Goal: Information Seeking & Learning: Learn about a topic

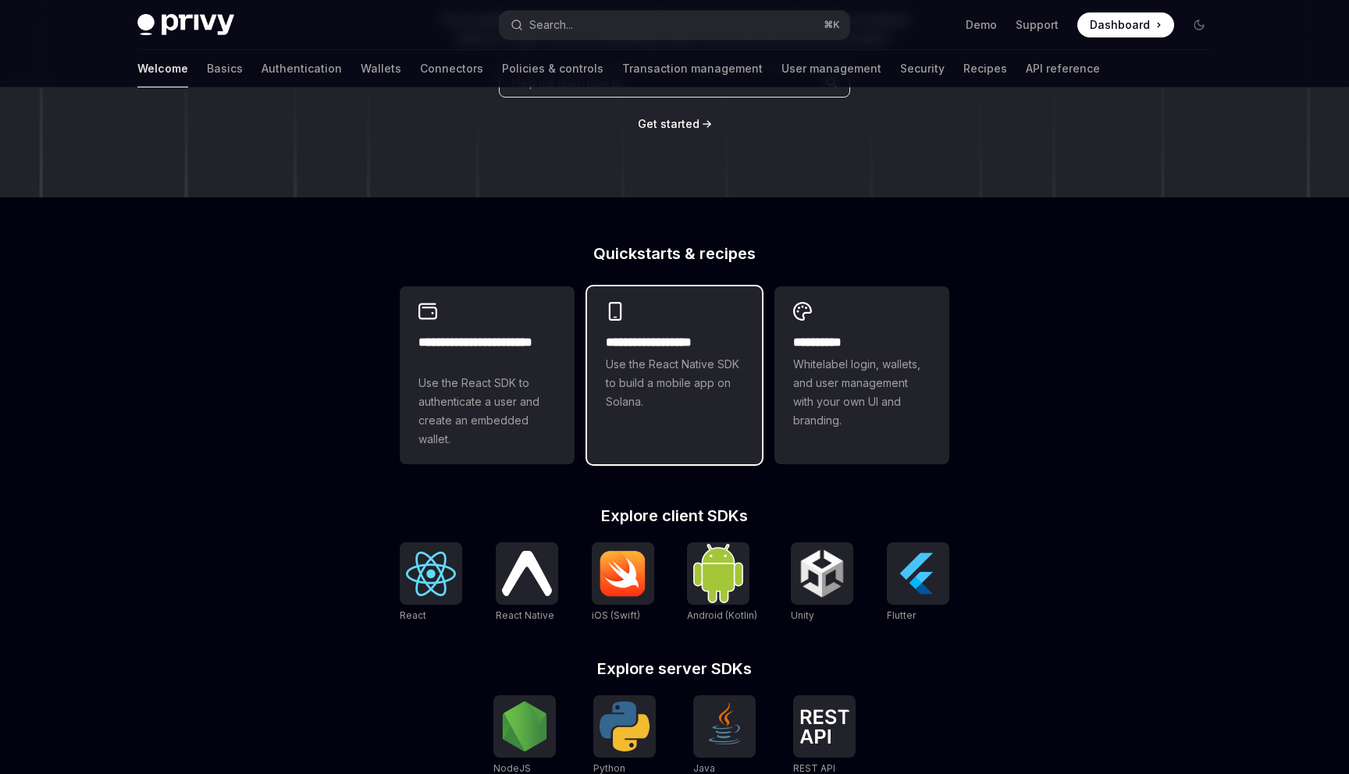
scroll to position [249, 0]
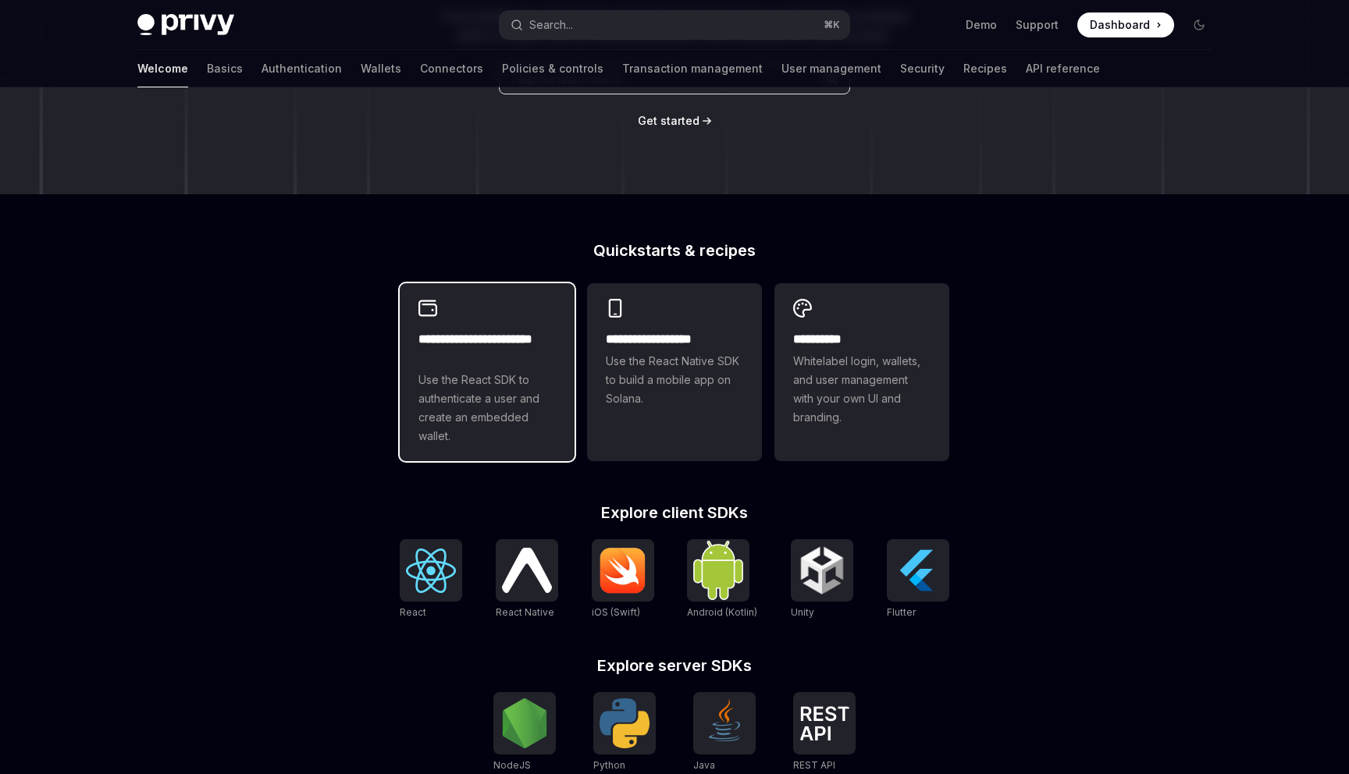
click at [494, 398] on span "Use the React SDK to authenticate a user and create an embedded wallet." at bounding box center [486, 408] width 137 height 75
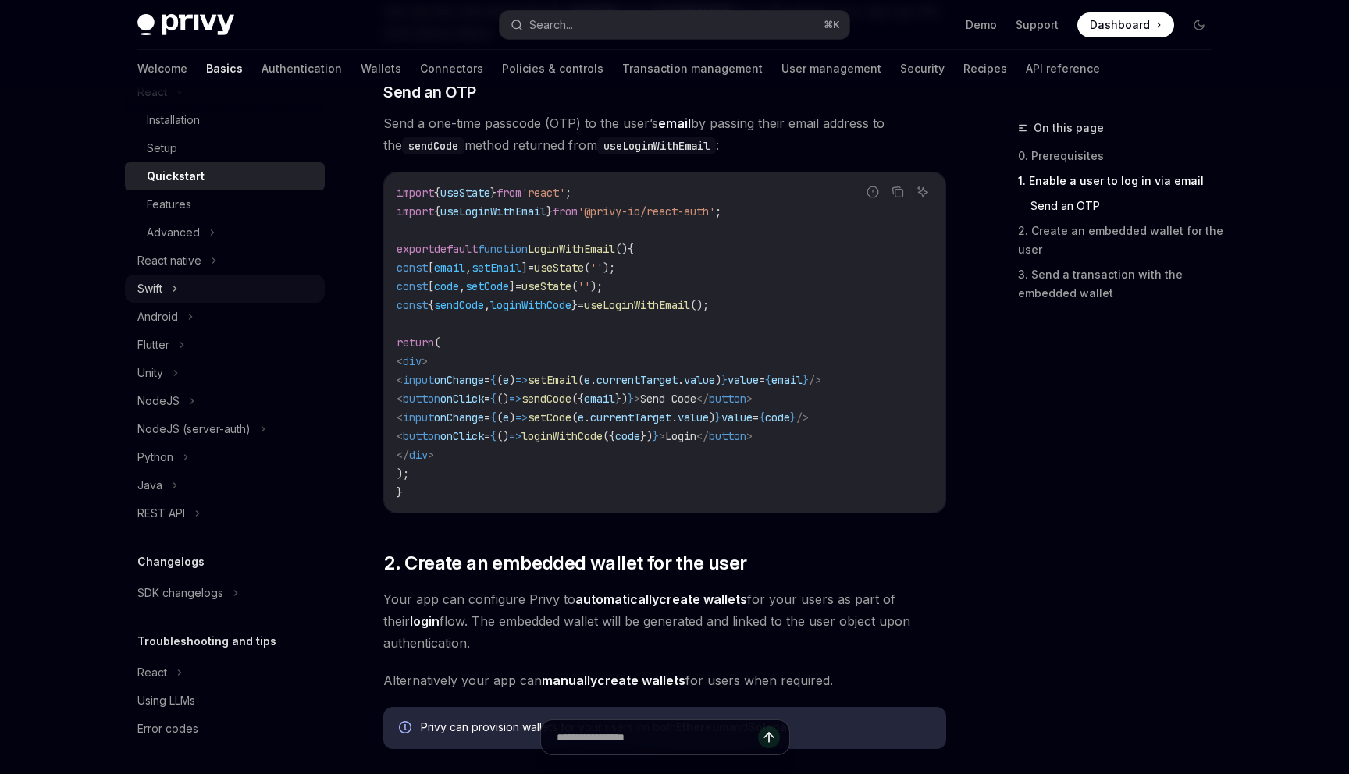
scroll to position [223, 0]
click at [176, 516] on div "REST API" at bounding box center [161, 515] width 48 height 19
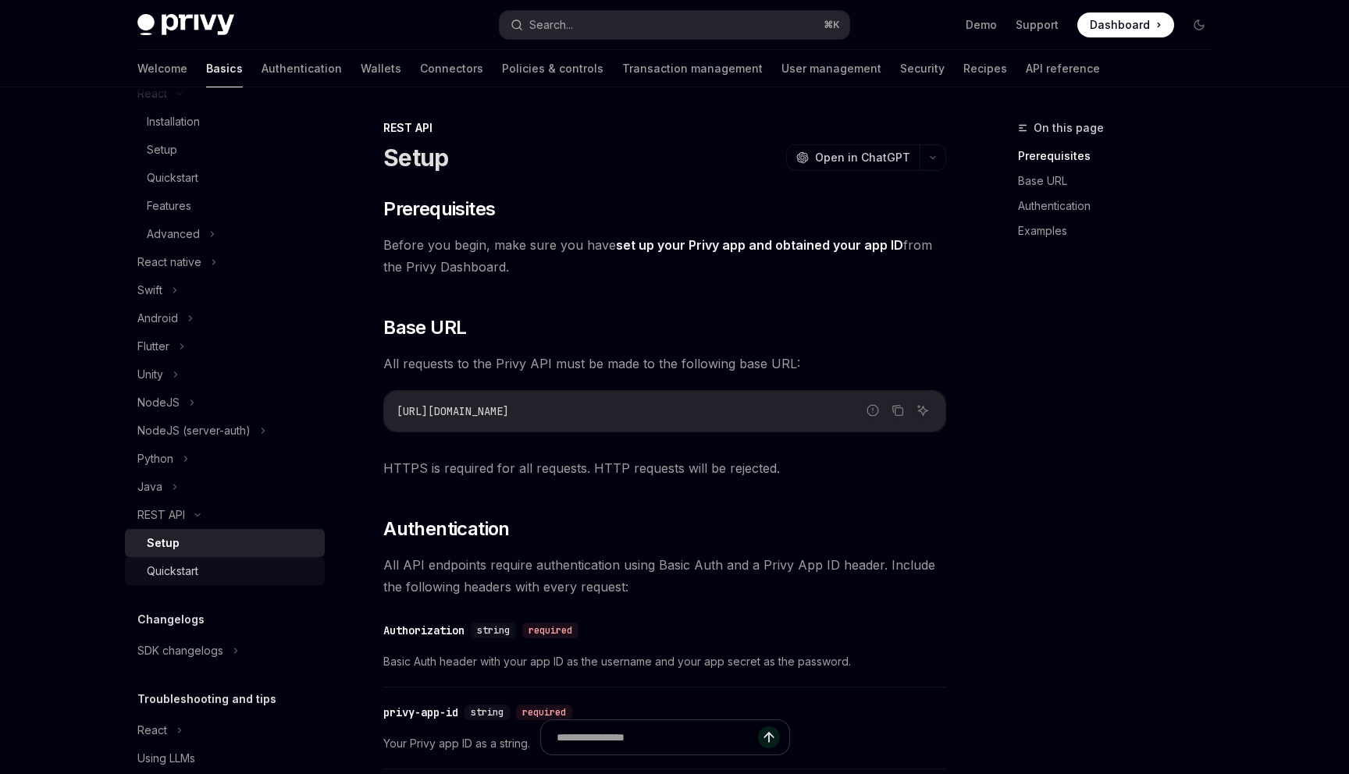
click at [188, 571] on div "Quickstart" at bounding box center [173, 571] width 52 height 19
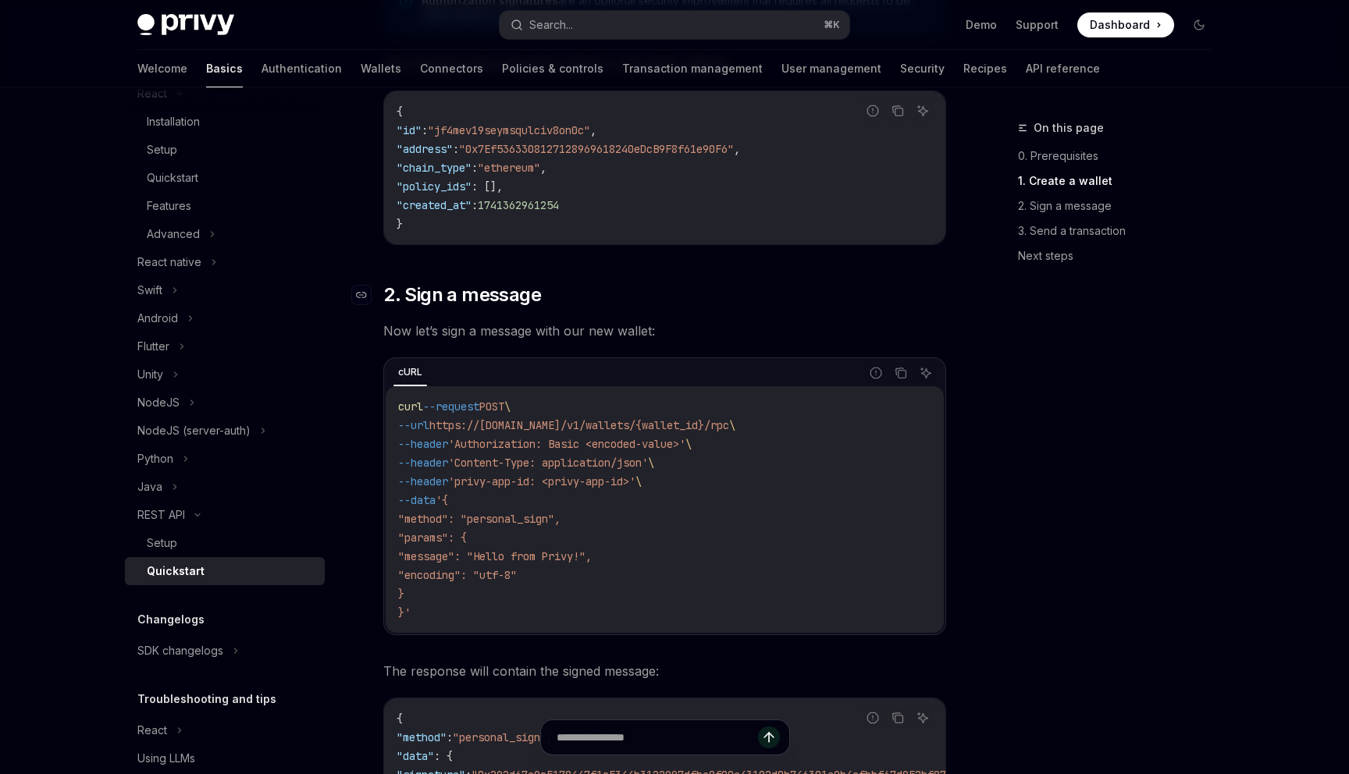
scroll to position [690, 0]
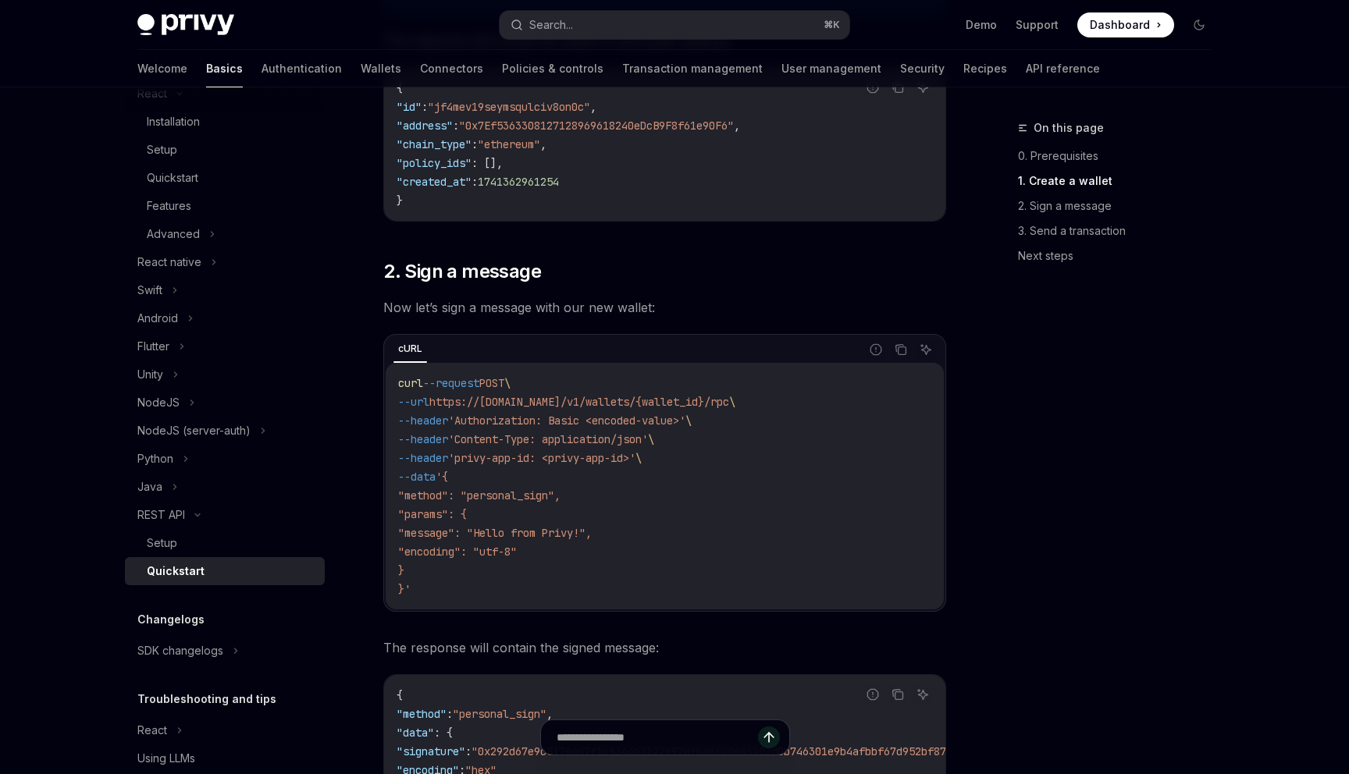
drag, startPoint x: 488, startPoint y: 497, endPoint x: 622, endPoint y: 499, distance: 134.3
click at [620, 498] on code "curl --request POST \ --url https://[DOMAIN_NAME]/v1/wallets/{wallet_id}/rpc \ …" at bounding box center [664, 486] width 533 height 225
click at [524, 506] on code "curl --request POST \ --url https://[DOMAIN_NAME]/v1/wallets/{wallet_id}/rpc \ …" at bounding box center [664, 486] width 533 height 225
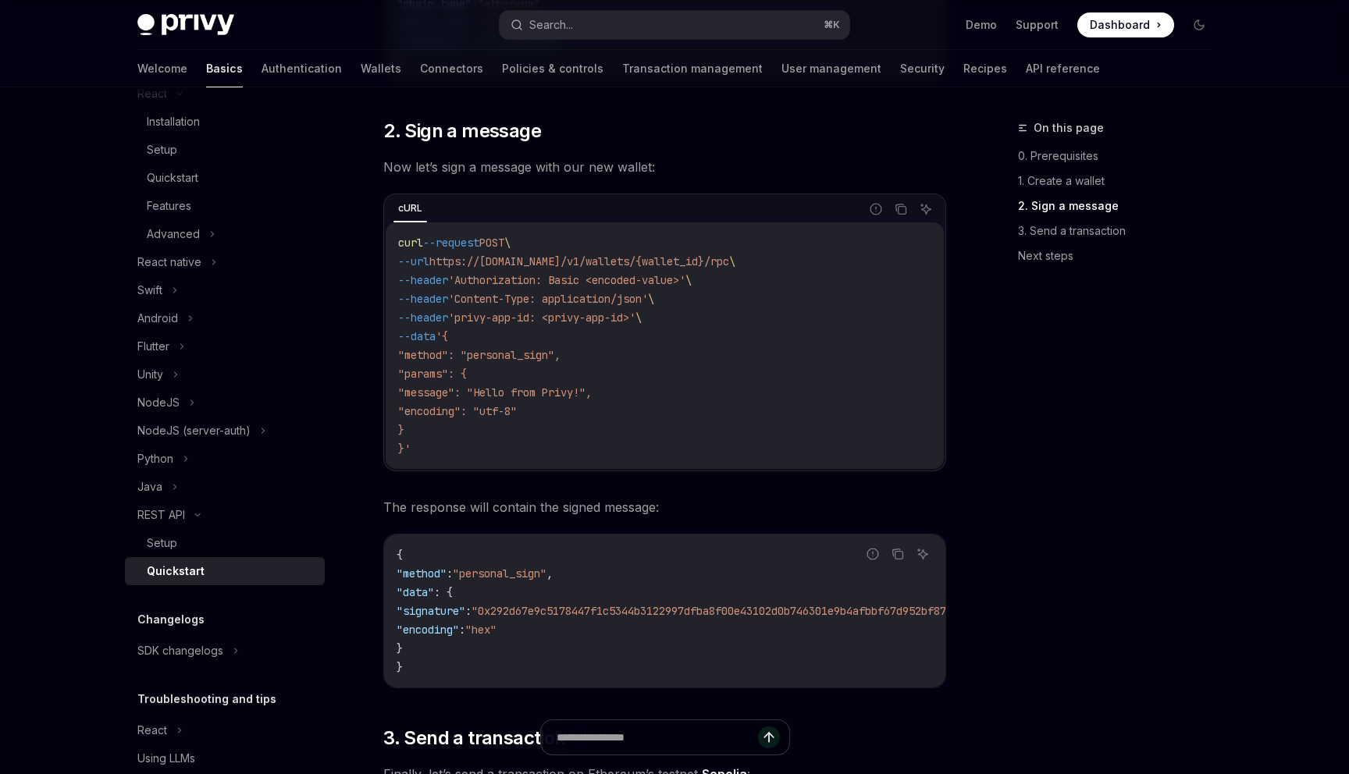
scroll to position [829, 0]
drag, startPoint x: 490, startPoint y: 322, endPoint x: 660, endPoint y: 324, distance: 170.2
click at [635, 323] on span "'privy-app-id: <privy-app-id>'" at bounding box center [541, 319] width 187 height 14
click at [566, 368] on code "curl --request POST \ --url https://[DOMAIN_NAME]/v1/wallets/{wallet_id}/rpc \ …" at bounding box center [664, 347] width 533 height 225
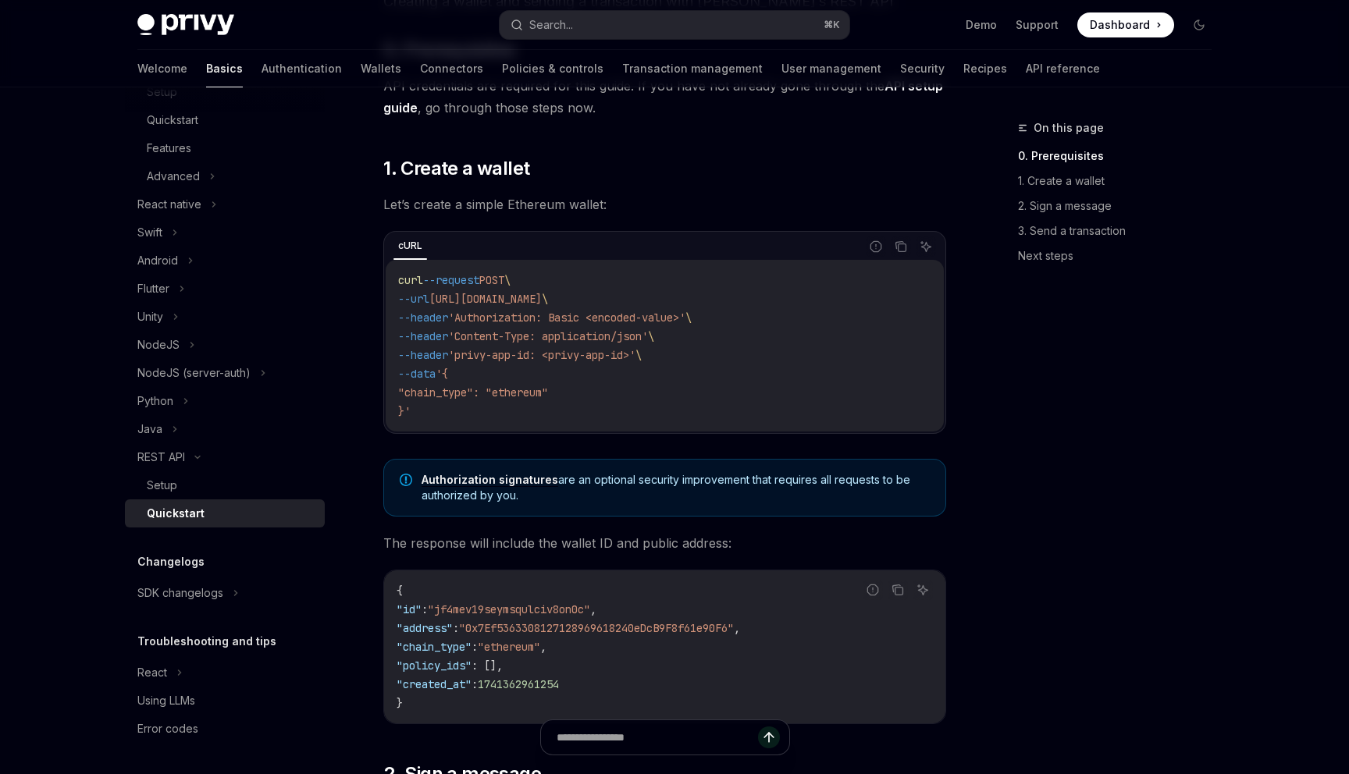
scroll to position [0, 0]
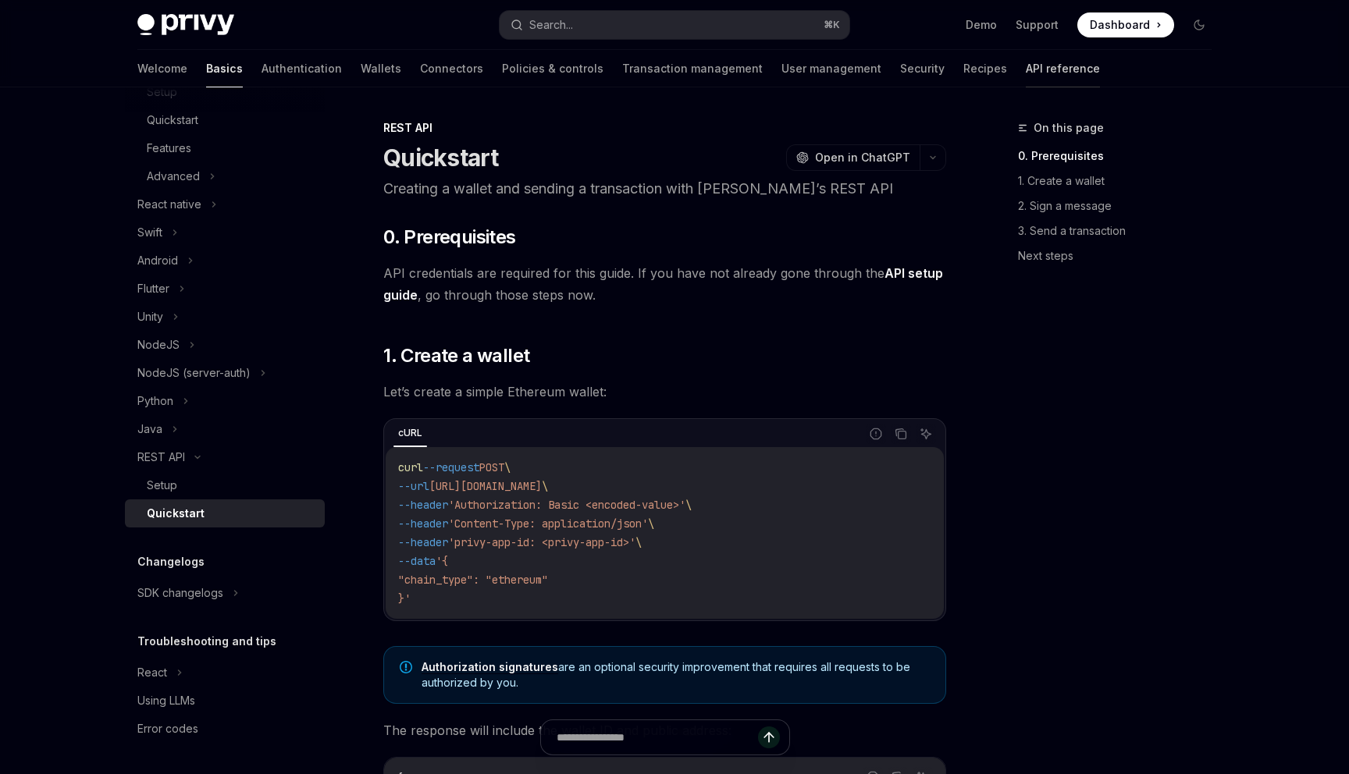
click at [1026, 67] on link "API reference" at bounding box center [1063, 68] width 74 height 37
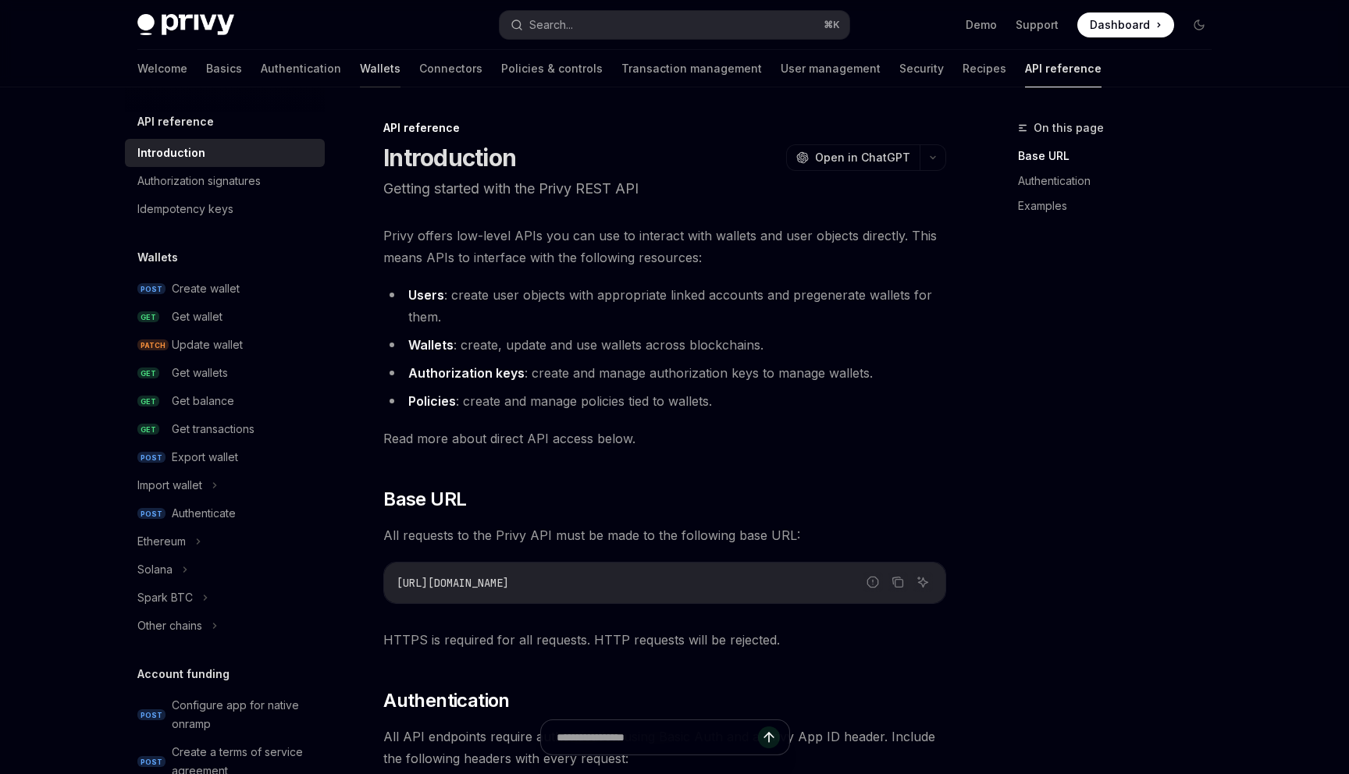
click at [360, 69] on link "Wallets" at bounding box center [380, 68] width 41 height 37
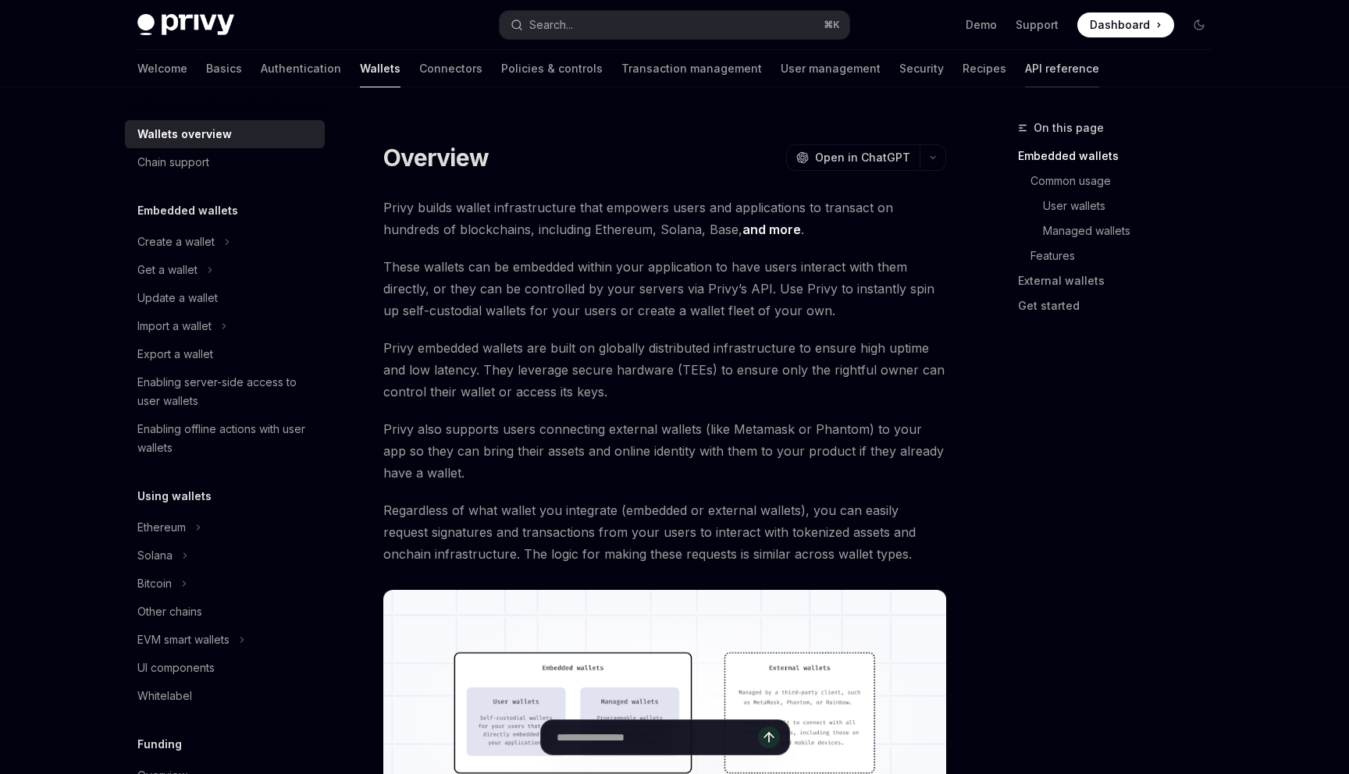
click at [1025, 65] on link "API reference" at bounding box center [1062, 68] width 74 height 37
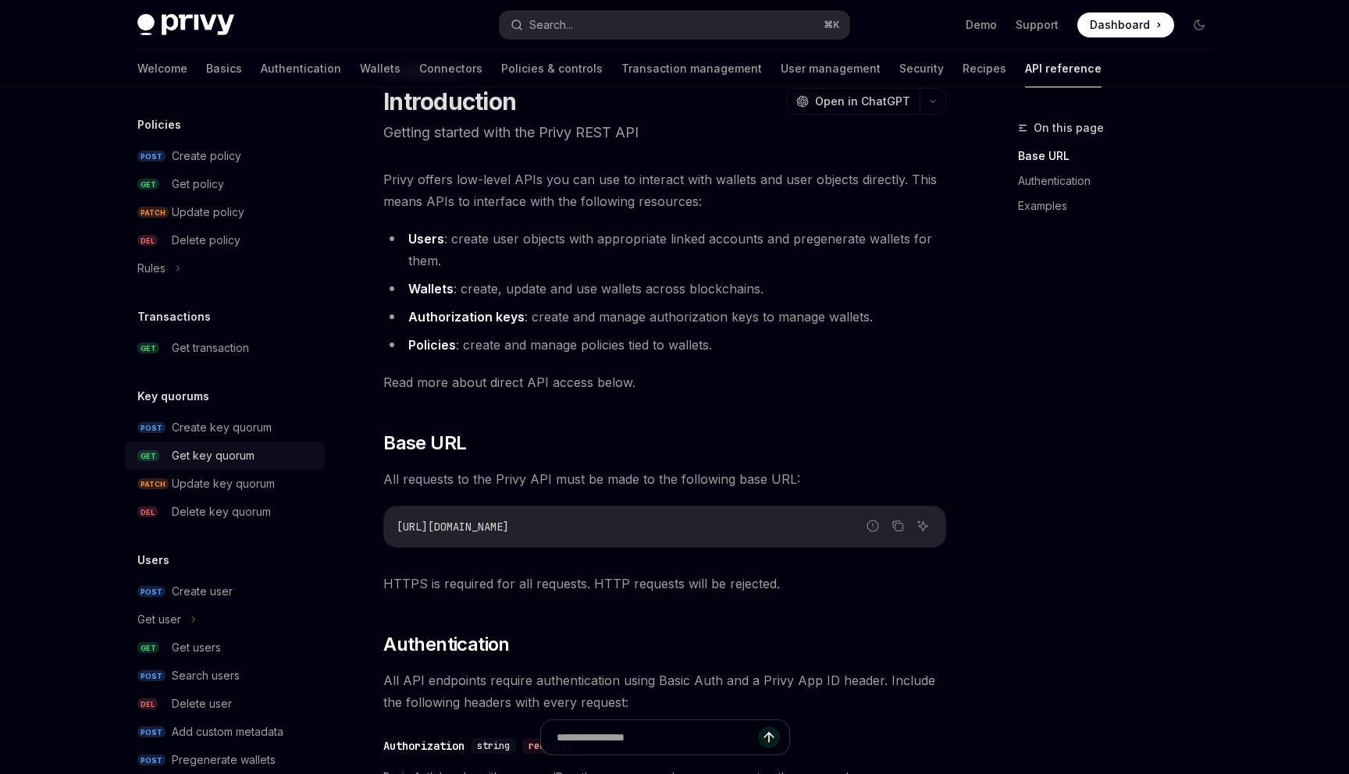
scroll to position [866, 0]
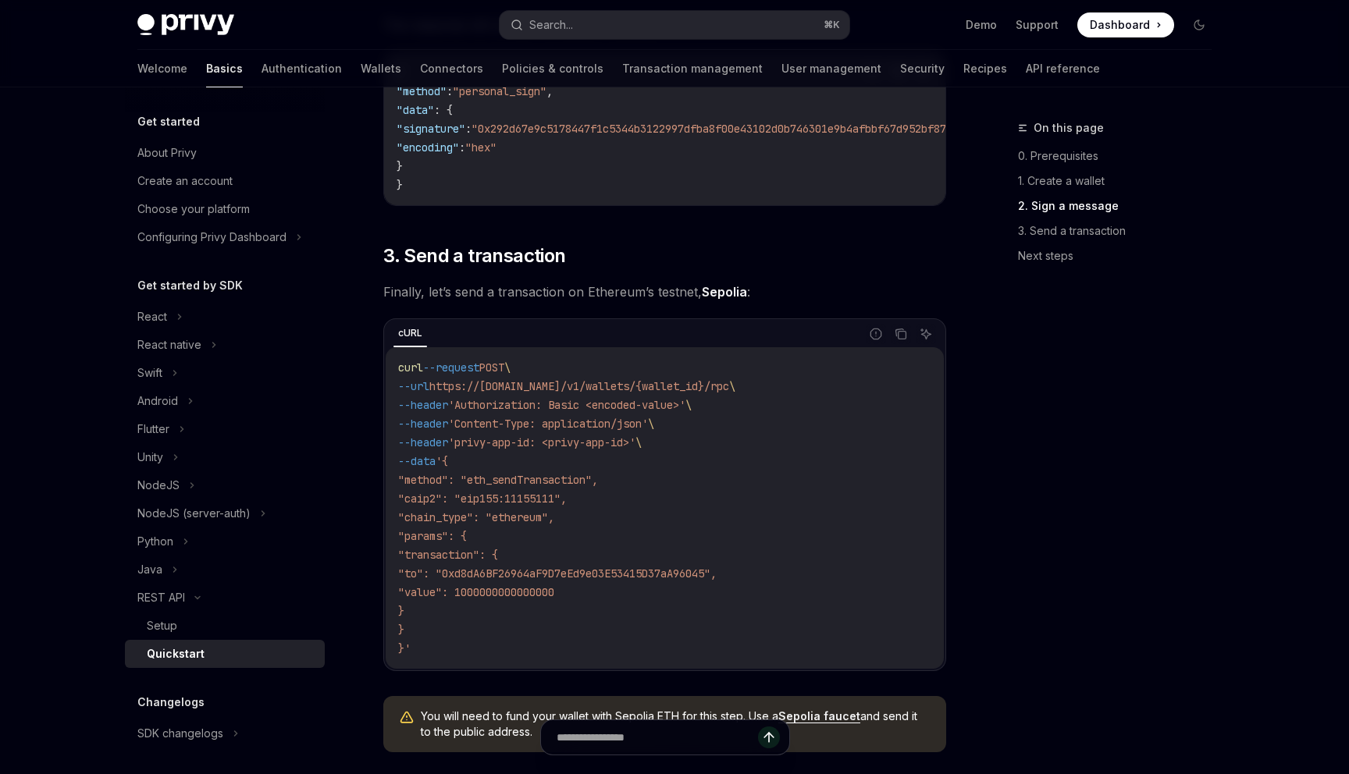
scroll to position [1314, 0]
drag, startPoint x: 496, startPoint y: 488, endPoint x: 635, endPoint y: 487, distance: 138.9
click at [635, 487] on code "curl --request POST \ --url https://[DOMAIN_NAME]/v1/wallets/{wallet_id}/rpc \ …" at bounding box center [664, 507] width 533 height 300
click at [518, 523] on span ""chain_type": "ethereum"," at bounding box center [476, 516] width 156 height 14
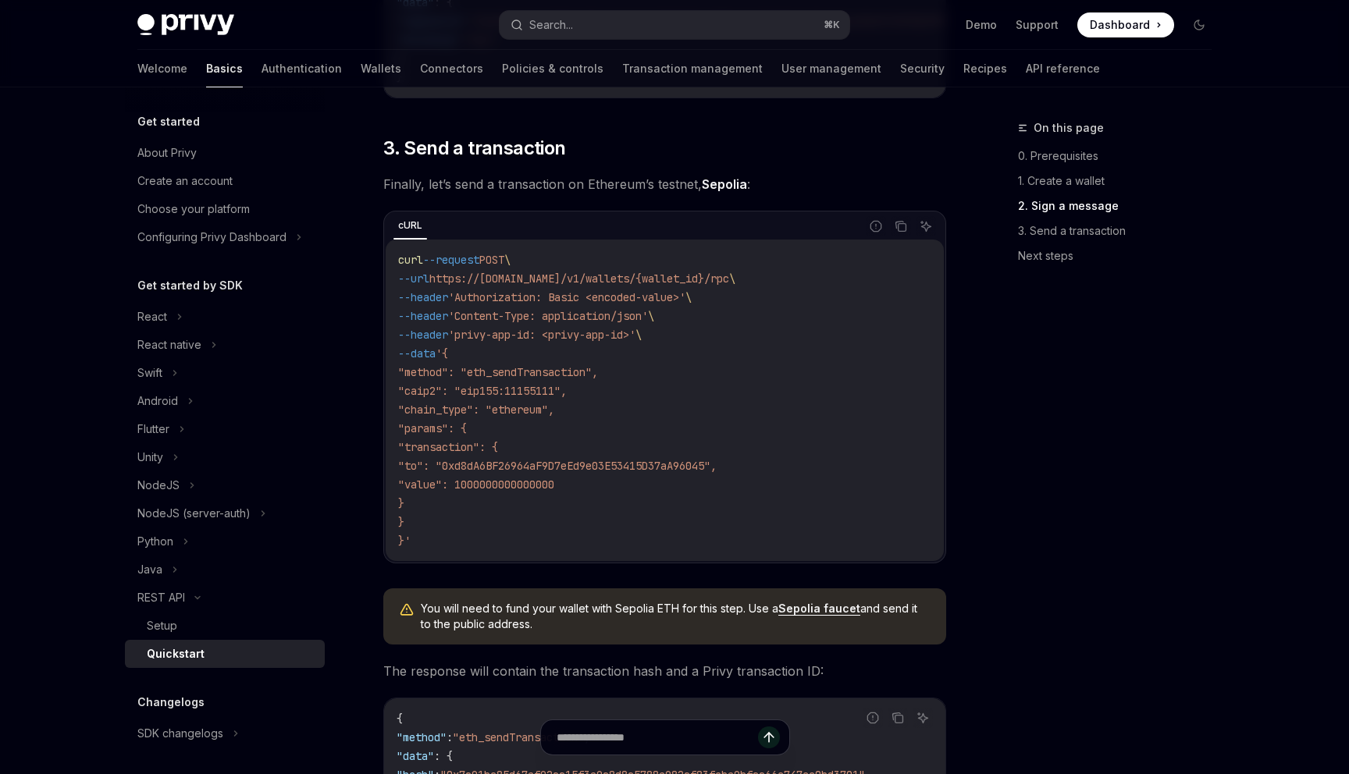
scroll to position [1425, 0]
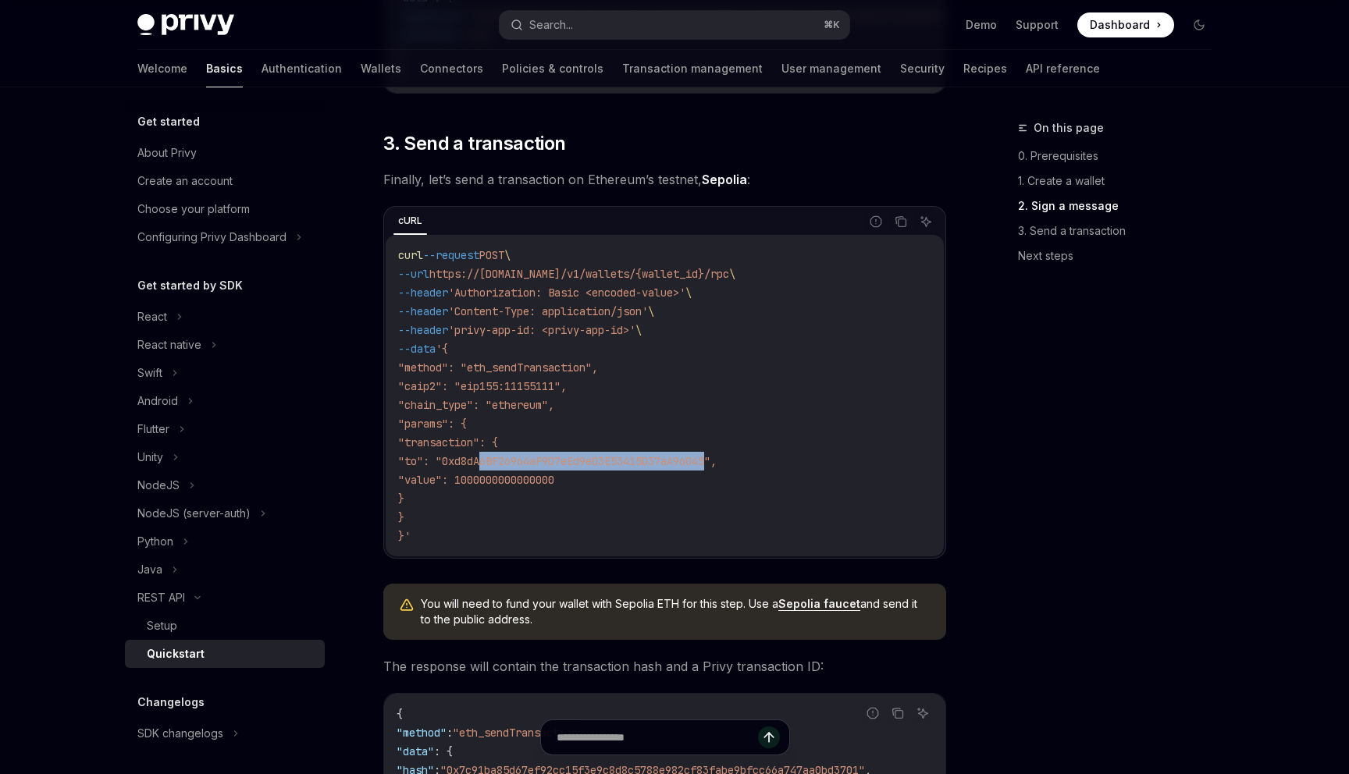
drag, startPoint x: 485, startPoint y: 469, endPoint x: 722, endPoint y: 463, distance: 237.3
click at [716, 463] on span ""to": "0xd8dA6BF26964aF9D7eEd9e03E53415D37aA96045"," at bounding box center [557, 461] width 318 height 14
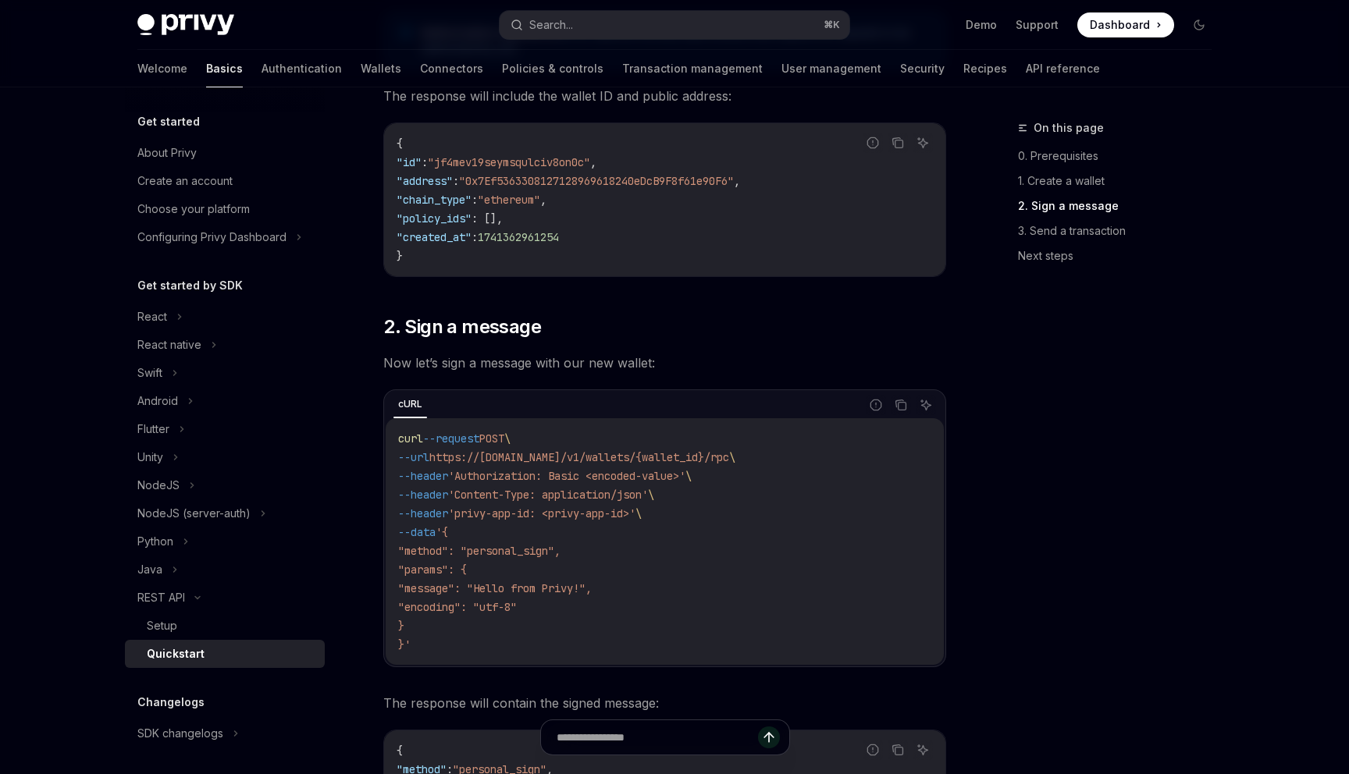
scroll to position [133, 0]
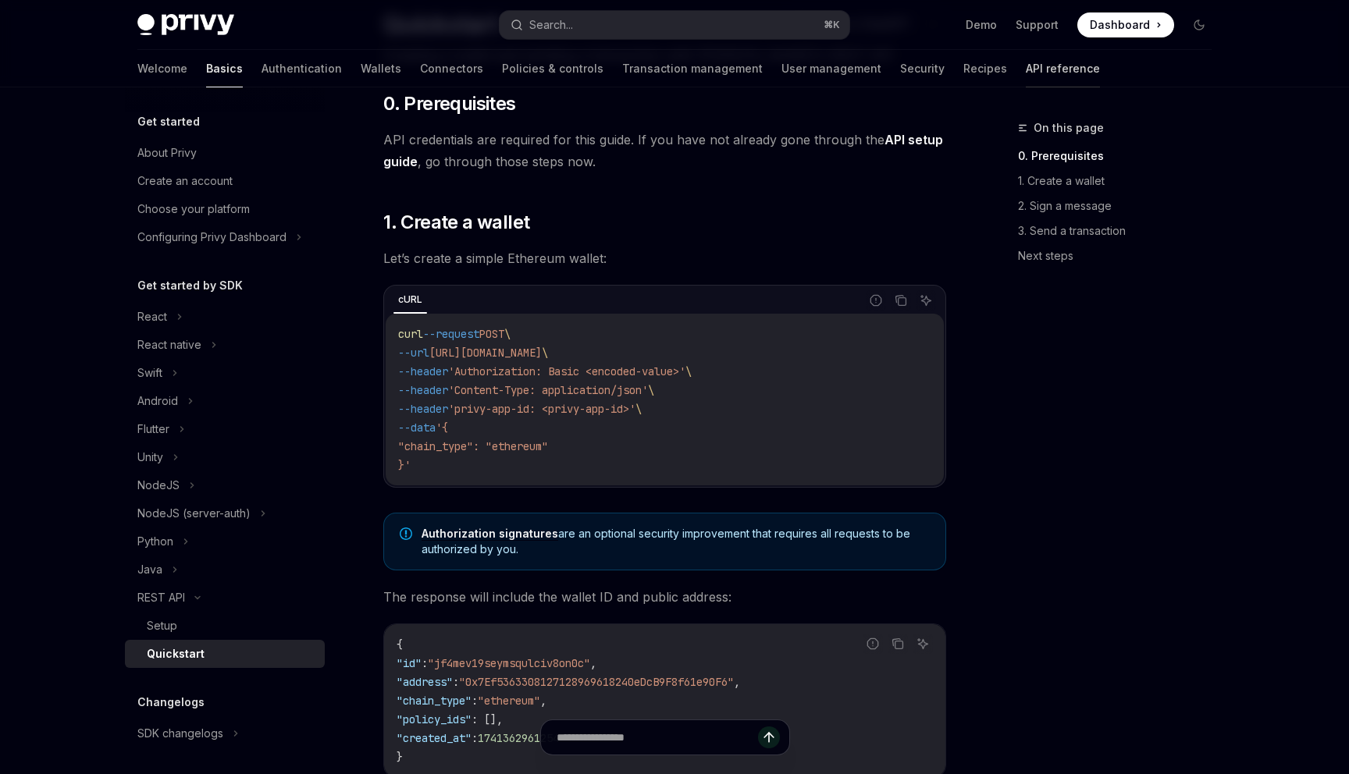
click at [1026, 71] on link "API reference" at bounding box center [1063, 68] width 74 height 37
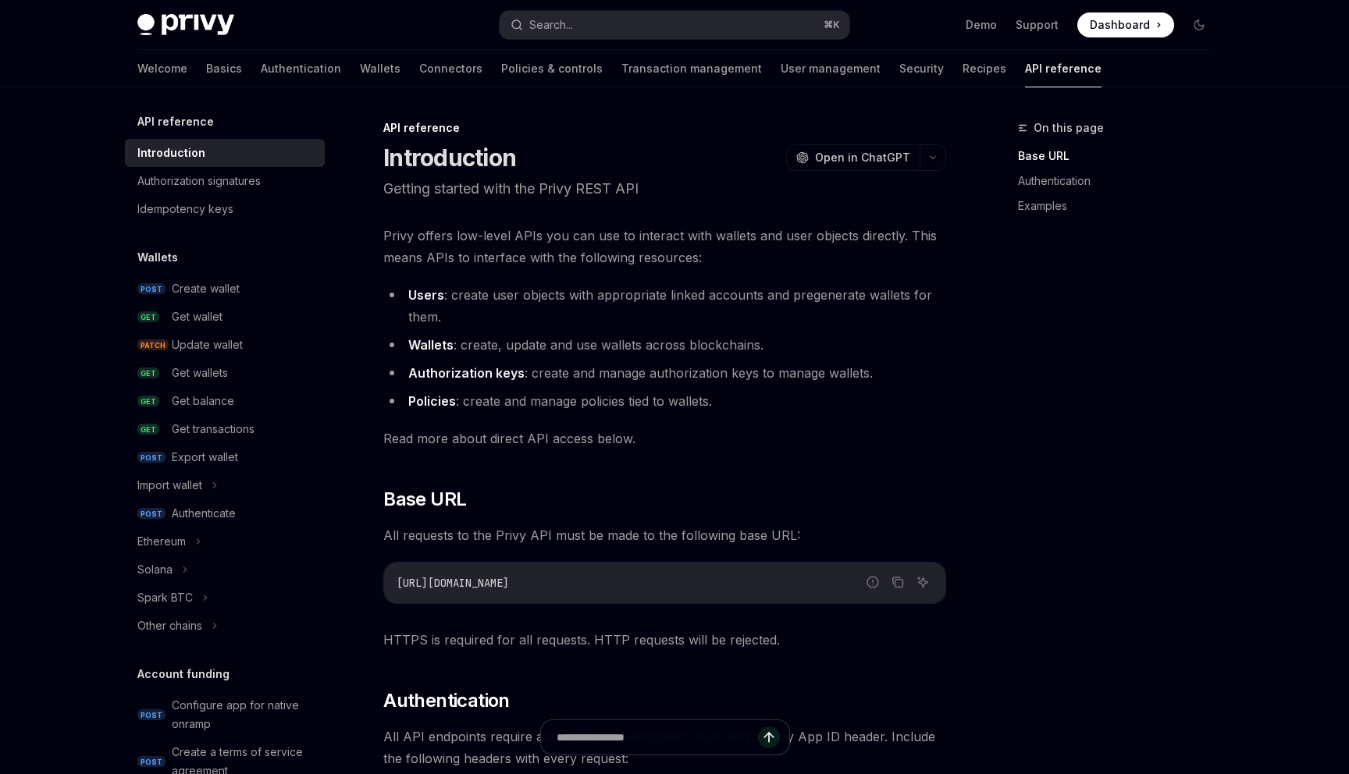
click at [1157, 25] on icon at bounding box center [1158, 25] width 2 height 16
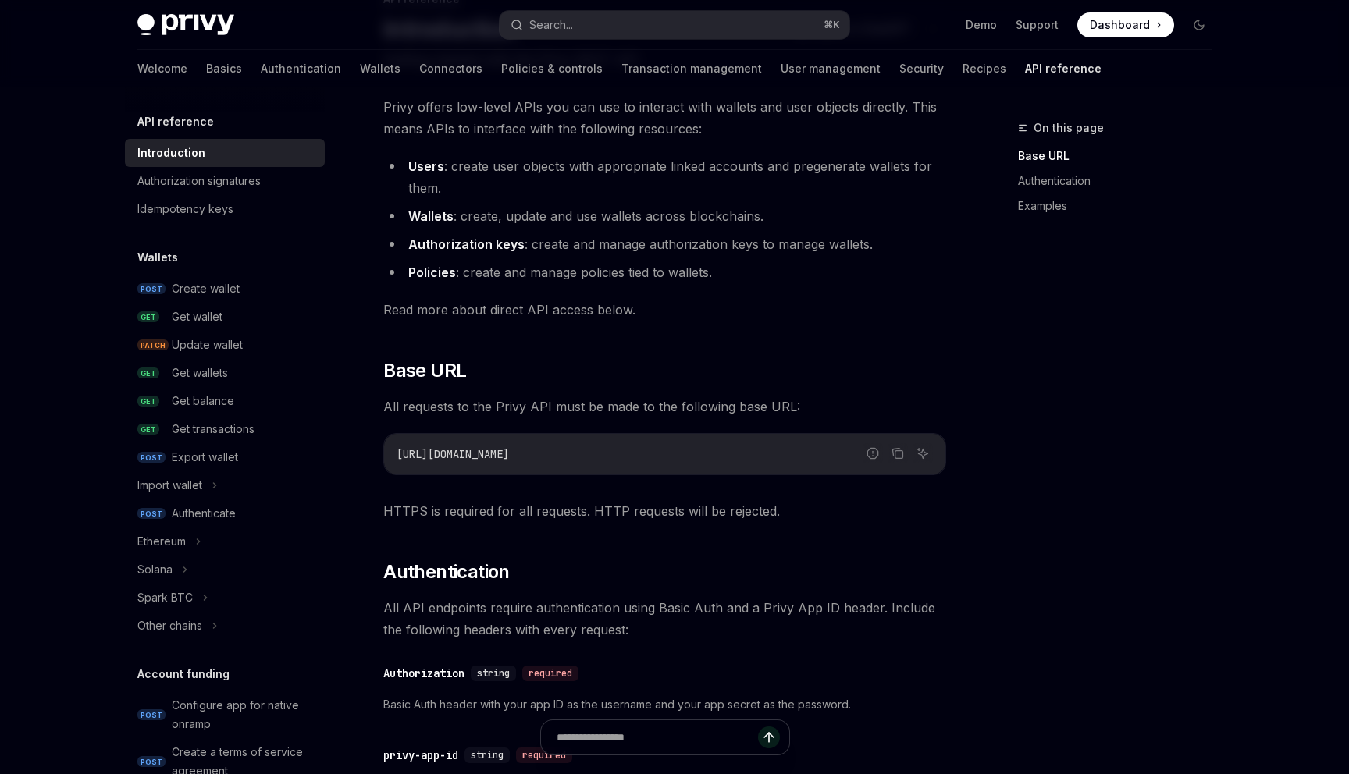
scroll to position [35, 0]
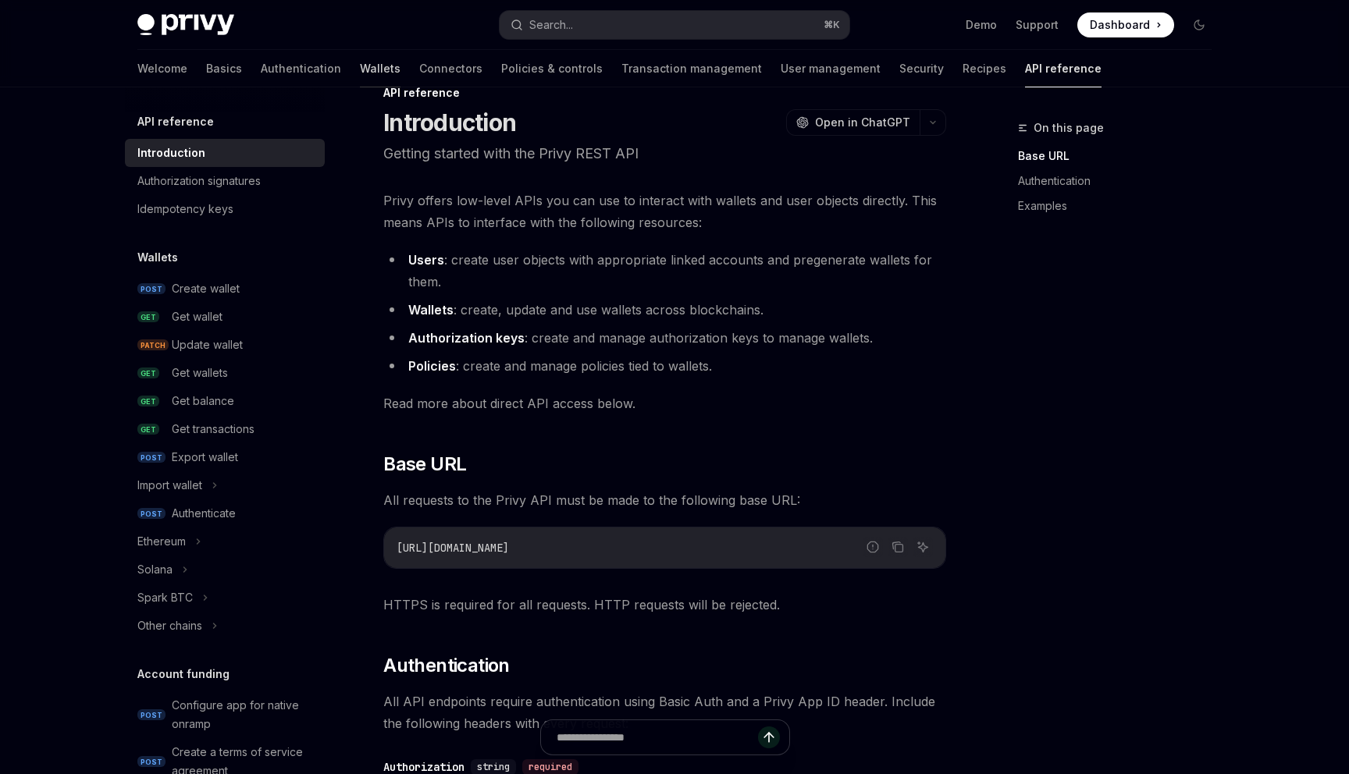
click at [360, 69] on link "Wallets" at bounding box center [380, 68] width 41 height 37
type textarea "*"
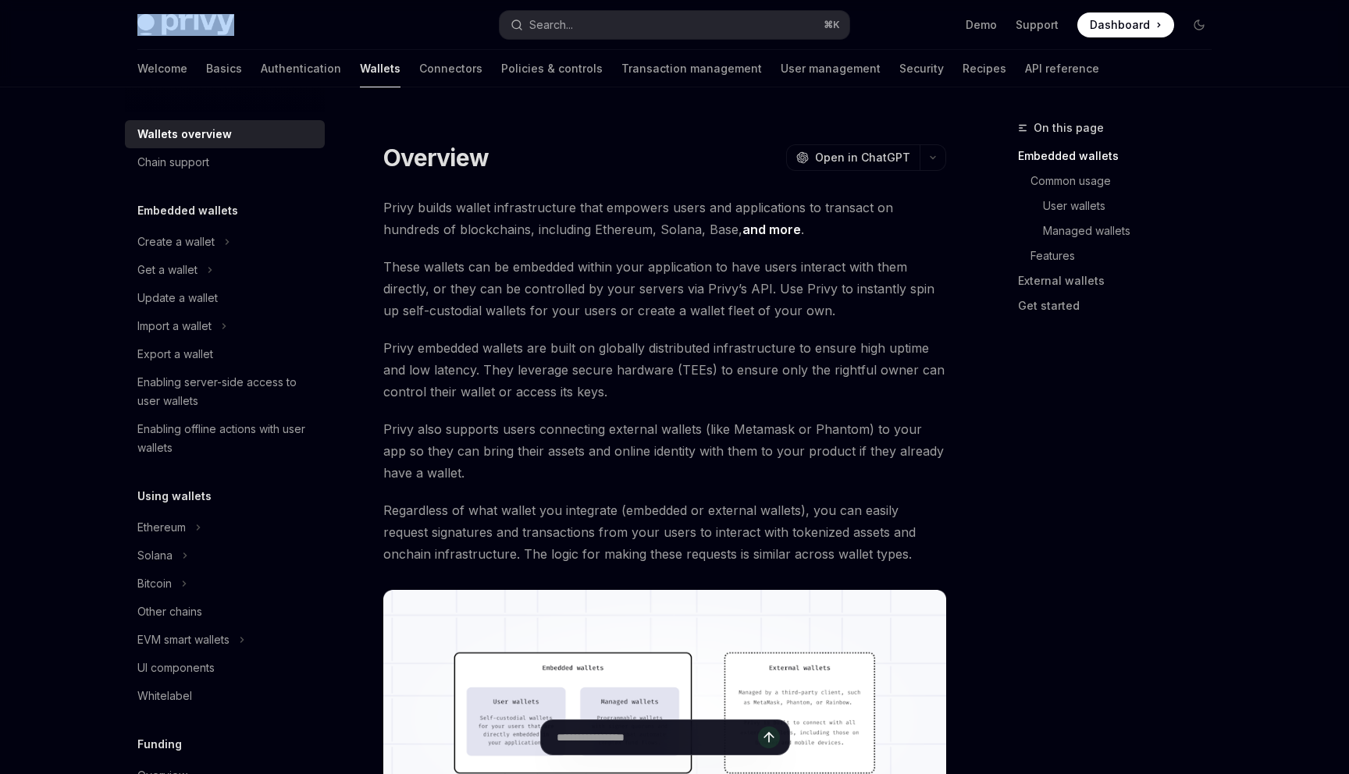
drag, startPoint x: 258, startPoint y: 30, endPoint x: 128, endPoint y: 28, distance: 130.3
click at [128, 28] on div "Privy Docs home page Search... ⌘ K Demo Support Dashboard Dashboard Search..." at bounding box center [674, 25] width 1149 height 50
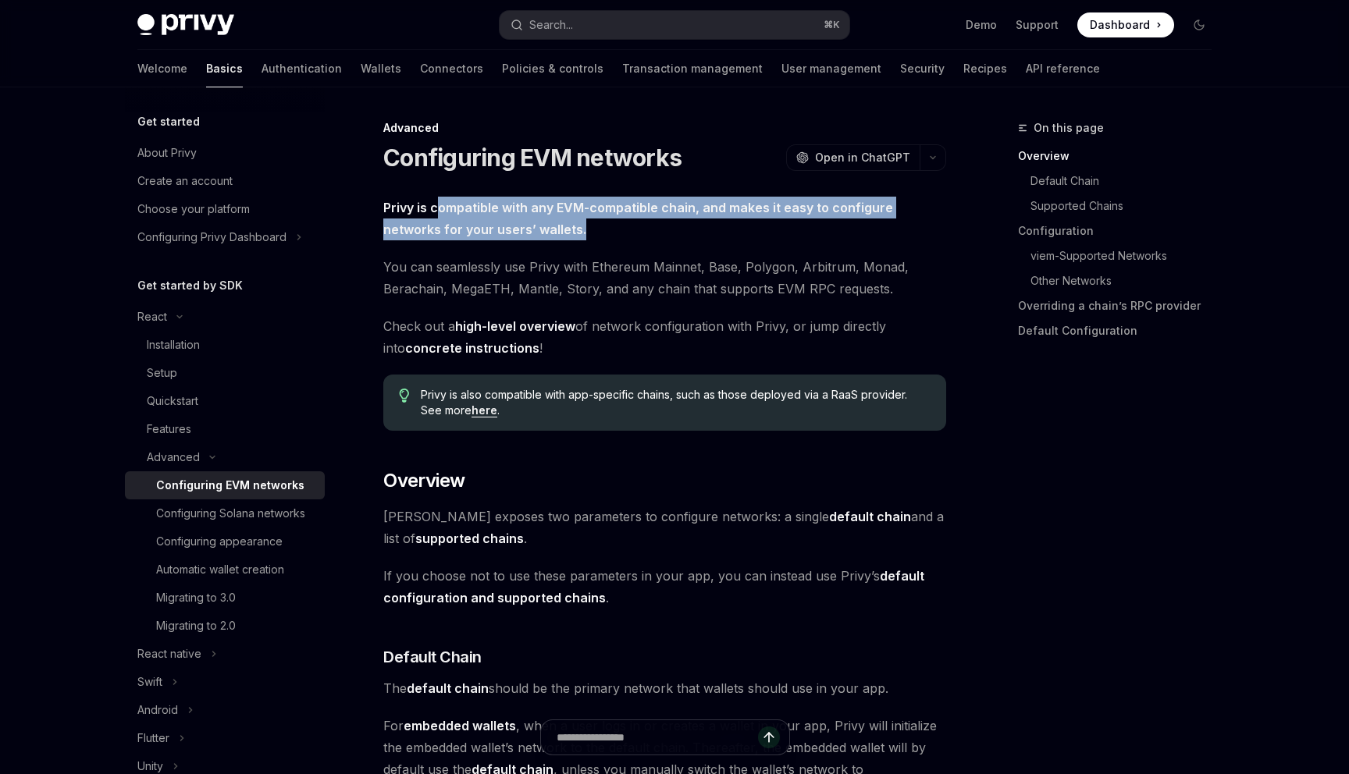
drag, startPoint x: 437, startPoint y: 208, endPoint x: 599, endPoint y: 240, distance: 165.6
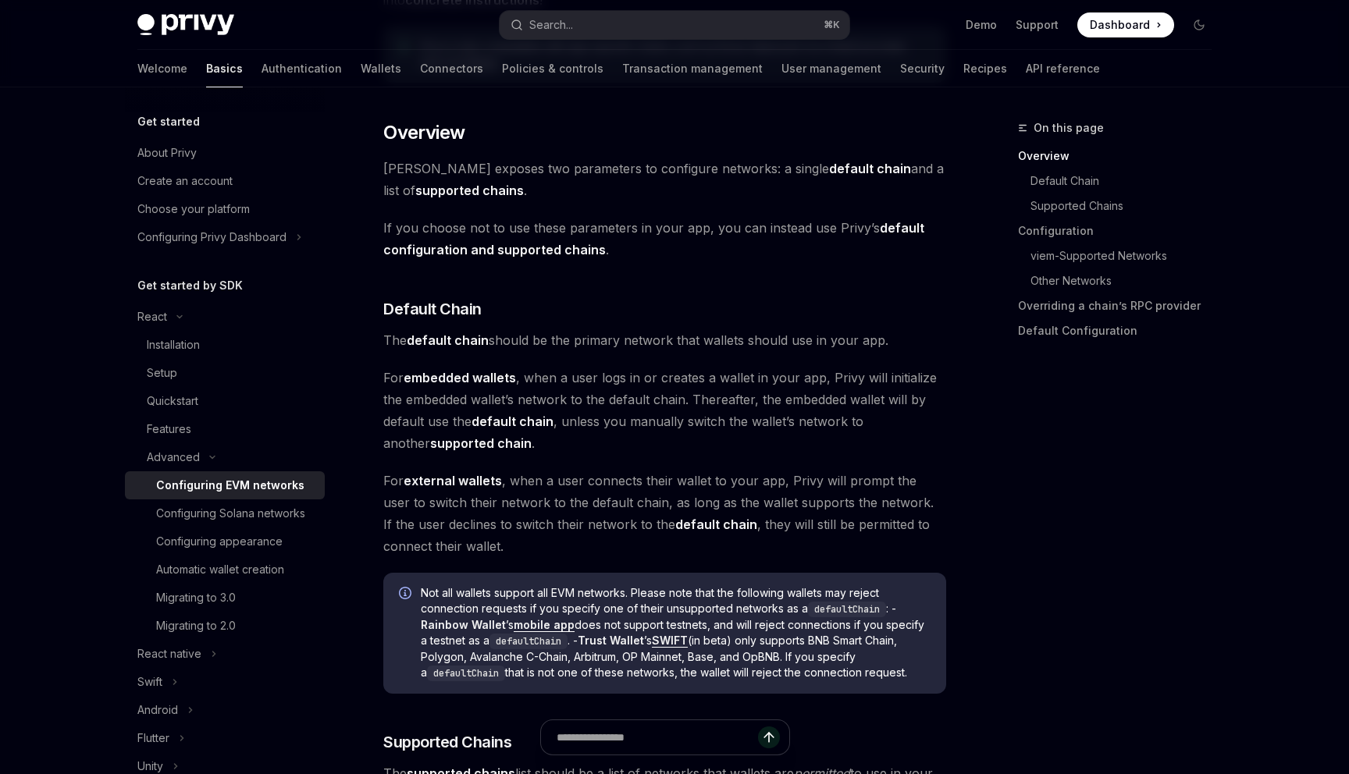
scroll to position [349, 0]
click at [829, 167] on strong "default chain" at bounding box center [870, 168] width 82 height 16
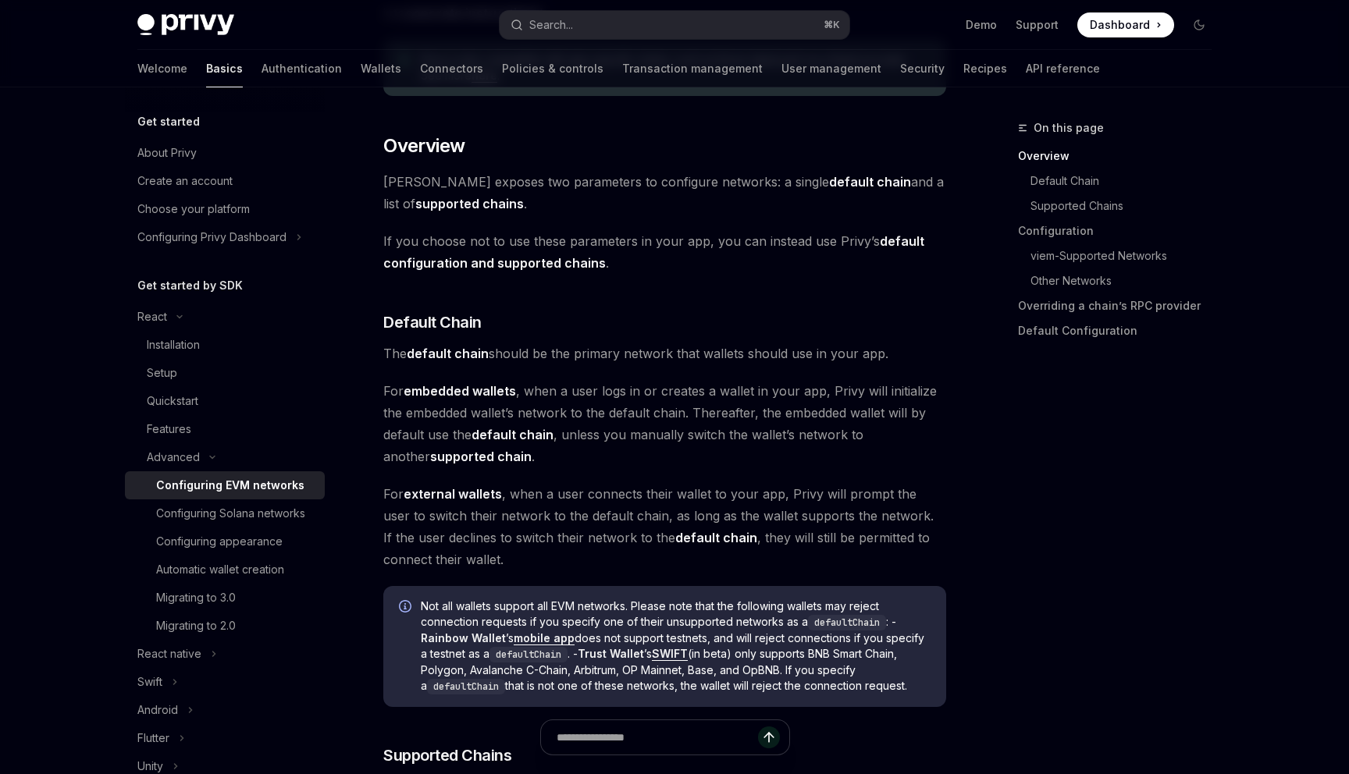
scroll to position [329, 0]
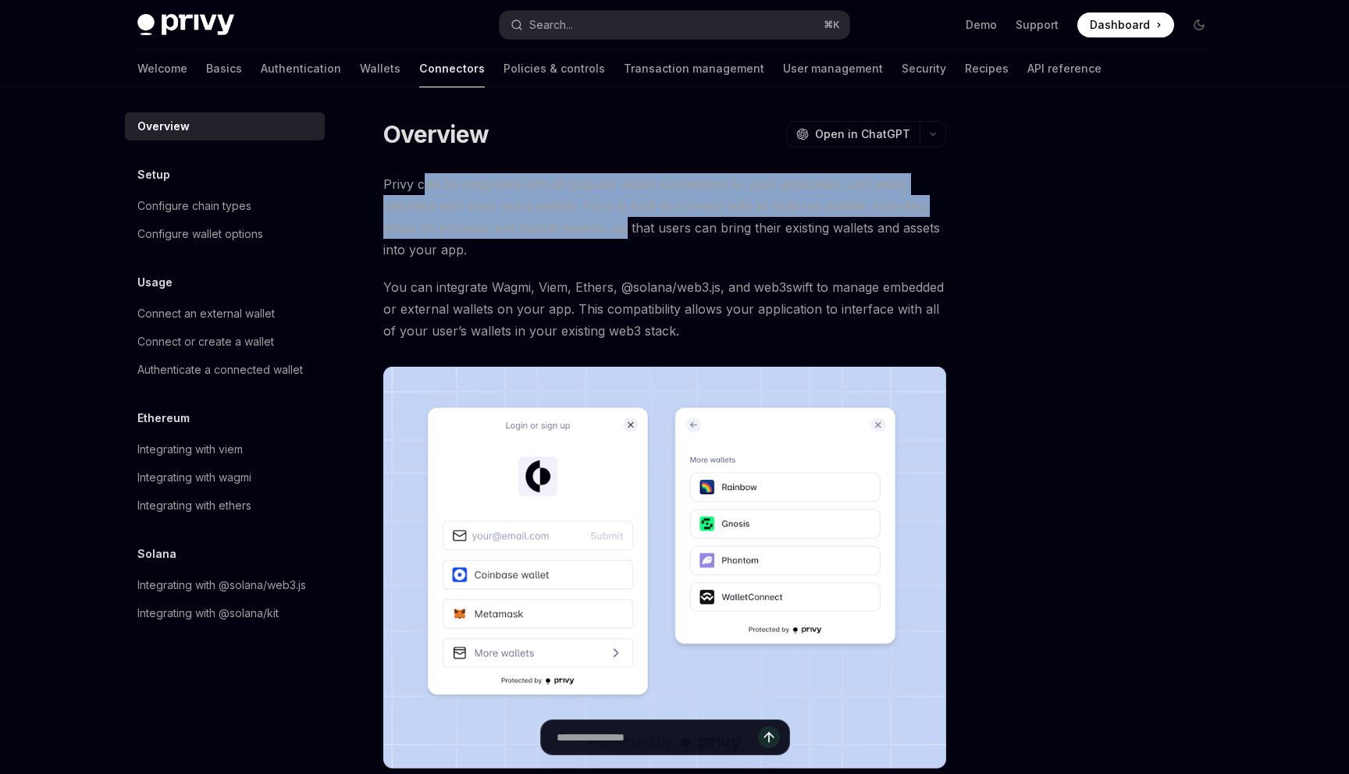
drag, startPoint x: 424, startPoint y: 187, endPoint x: 642, endPoint y: 245, distance: 225.3
click at [638, 243] on span "Privy can be integrated with all popular wallet connectors so your application …" at bounding box center [664, 216] width 563 height 87
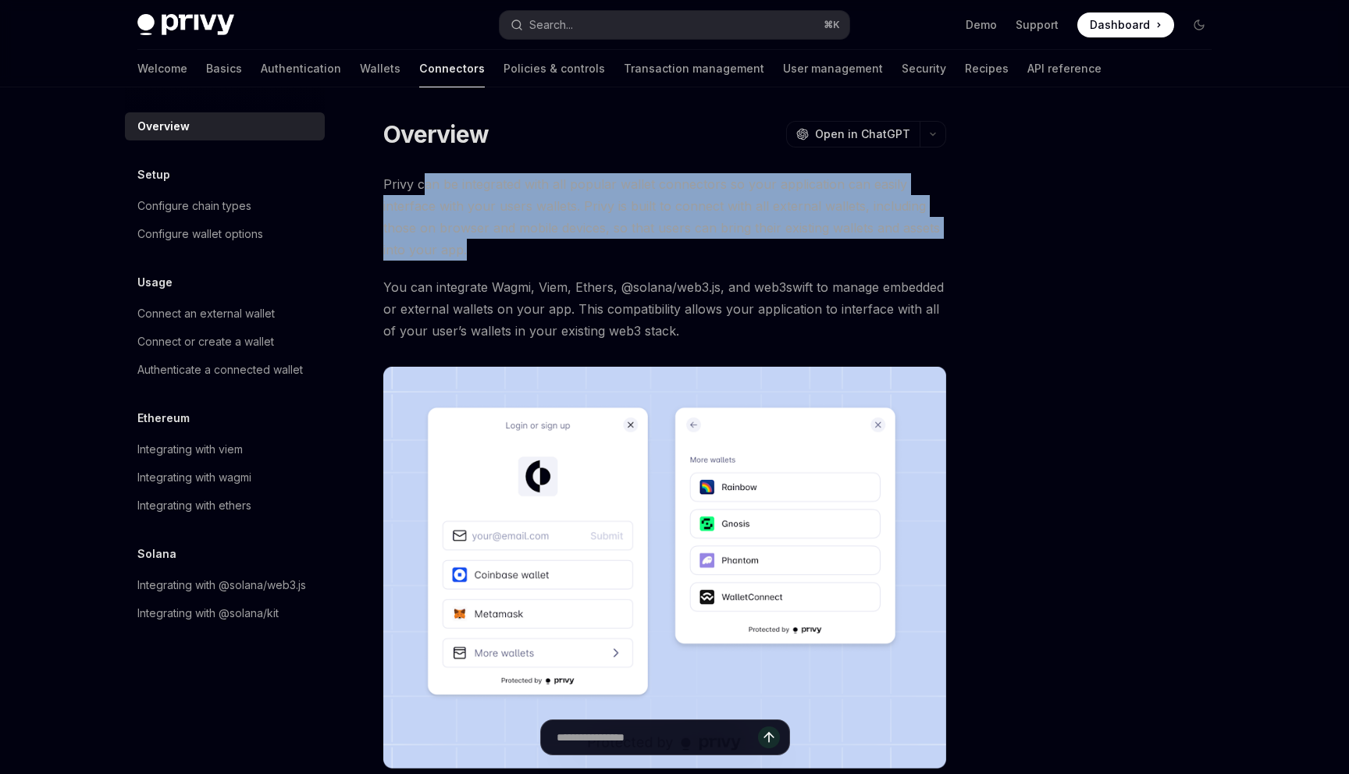
click at [603, 259] on span "Privy can be integrated with all popular wallet connectors so your application …" at bounding box center [664, 216] width 563 height 87
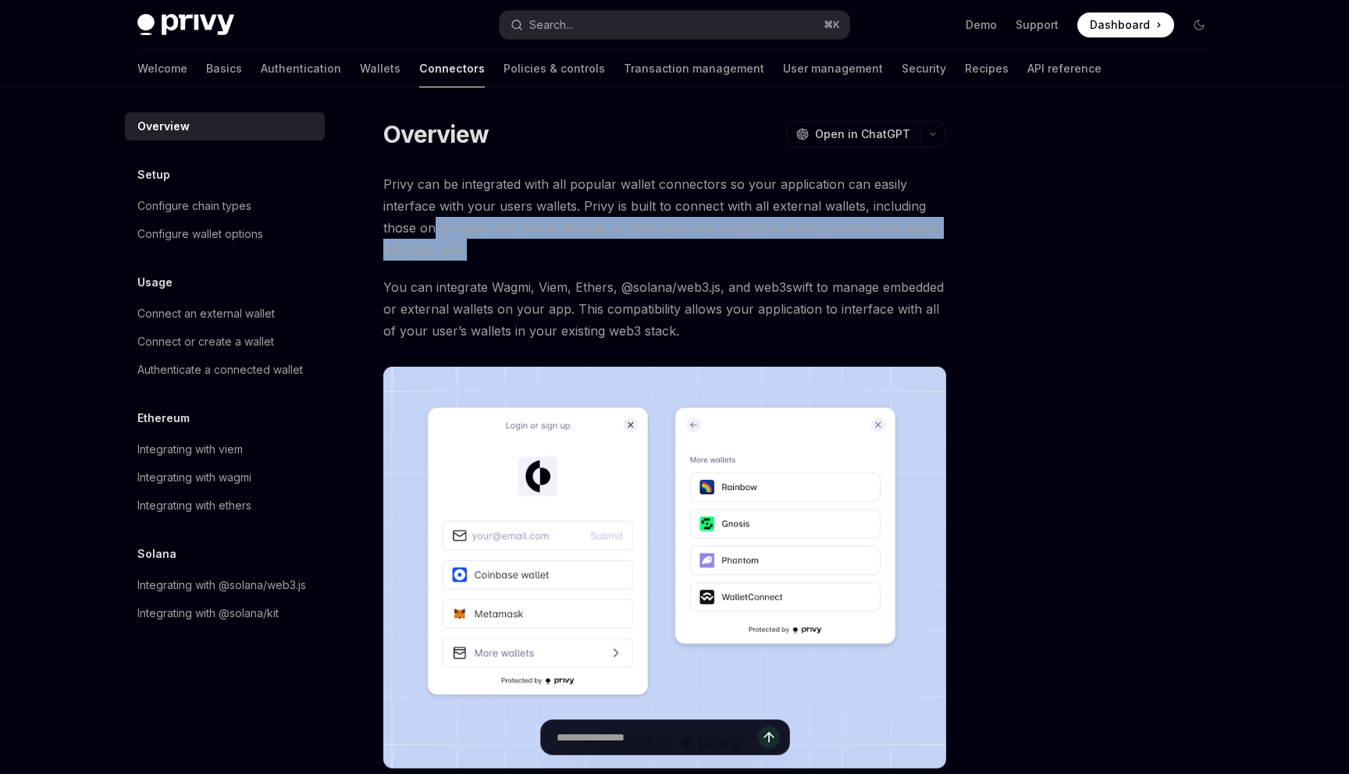
drag, startPoint x: 432, startPoint y: 231, endPoint x: 607, endPoint y: 244, distance: 176.1
click at [603, 244] on span "Privy can be integrated with all popular wallet connectors so your application …" at bounding box center [664, 216] width 563 height 87
click at [518, 253] on span "Privy can be integrated with all popular wallet connectors so your application …" at bounding box center [664, 216] width 563 height 87
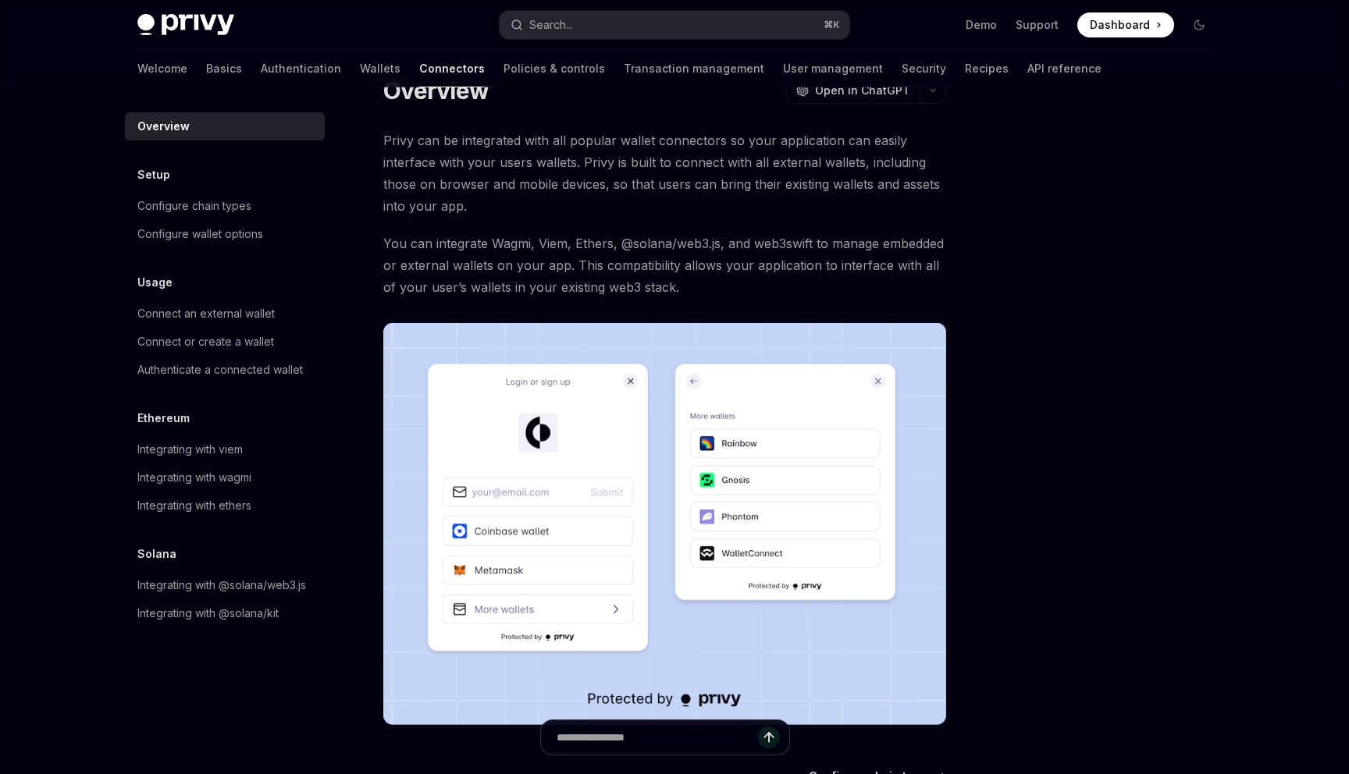
scroll to position [52, 0]
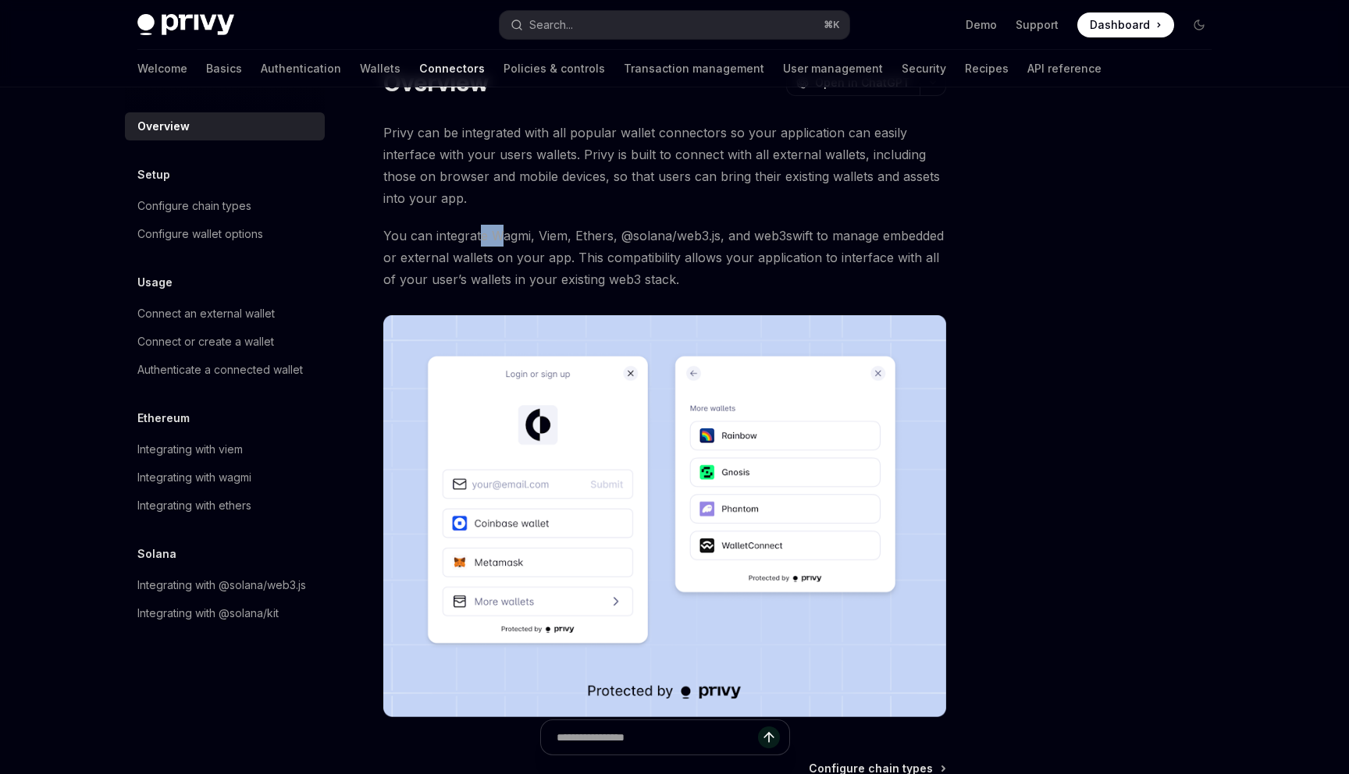
drag, startPoint x: 482, startPoint y: 239, endPoint x: 536, endPoint y: 258, distance: 57.8
click at [503, 246] on span "You can integrate Wagmi, Viem, Ethers, @solana/web3.js, and web3swift to manage…" at bounding box center [664, 258] width 563 height 66
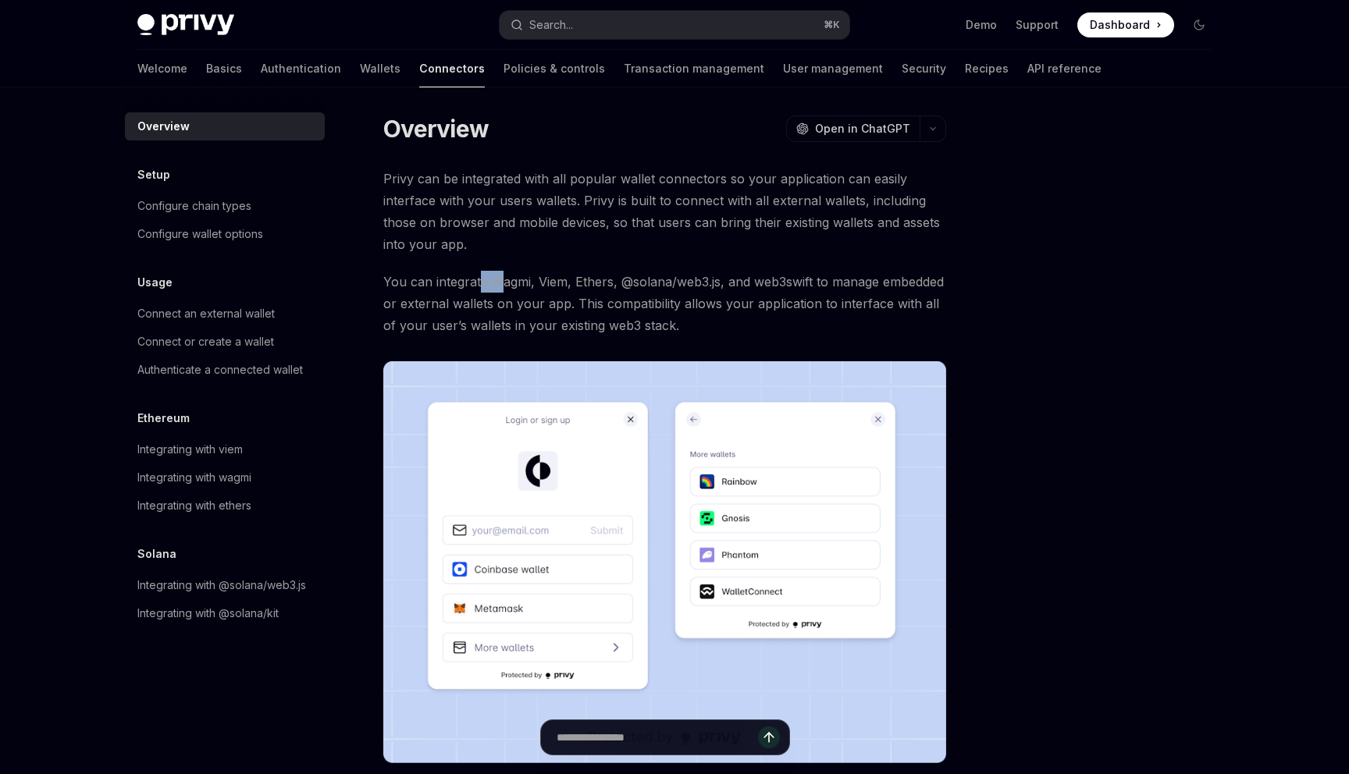
scroll to position [0, 0]
